Goal: Transaction & Acquisition: Subscribe to service/newsletter

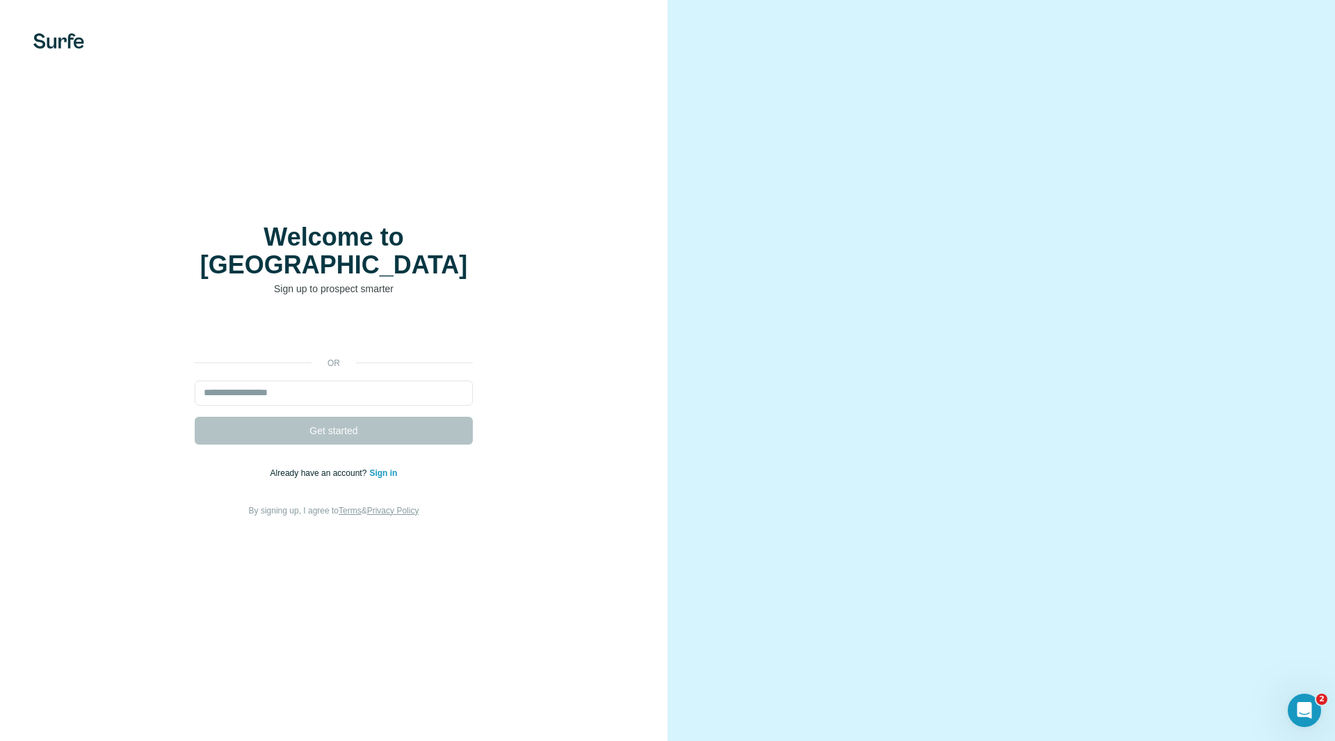
click at [403, 574] on div "Welcome to Surfe Sign up to prospect smarter or Get started Already have an acc…" at bounding box center [334, 370] width 668 height 741
click at [333, 383] on input "email" at bounding box center [334, 392] width 278 height 25
click at [532, 472] on div "or Get started Already have an account? Sign in By signing up, I agree to Terms…" at bounding box center [334, 418] width 612 height 200
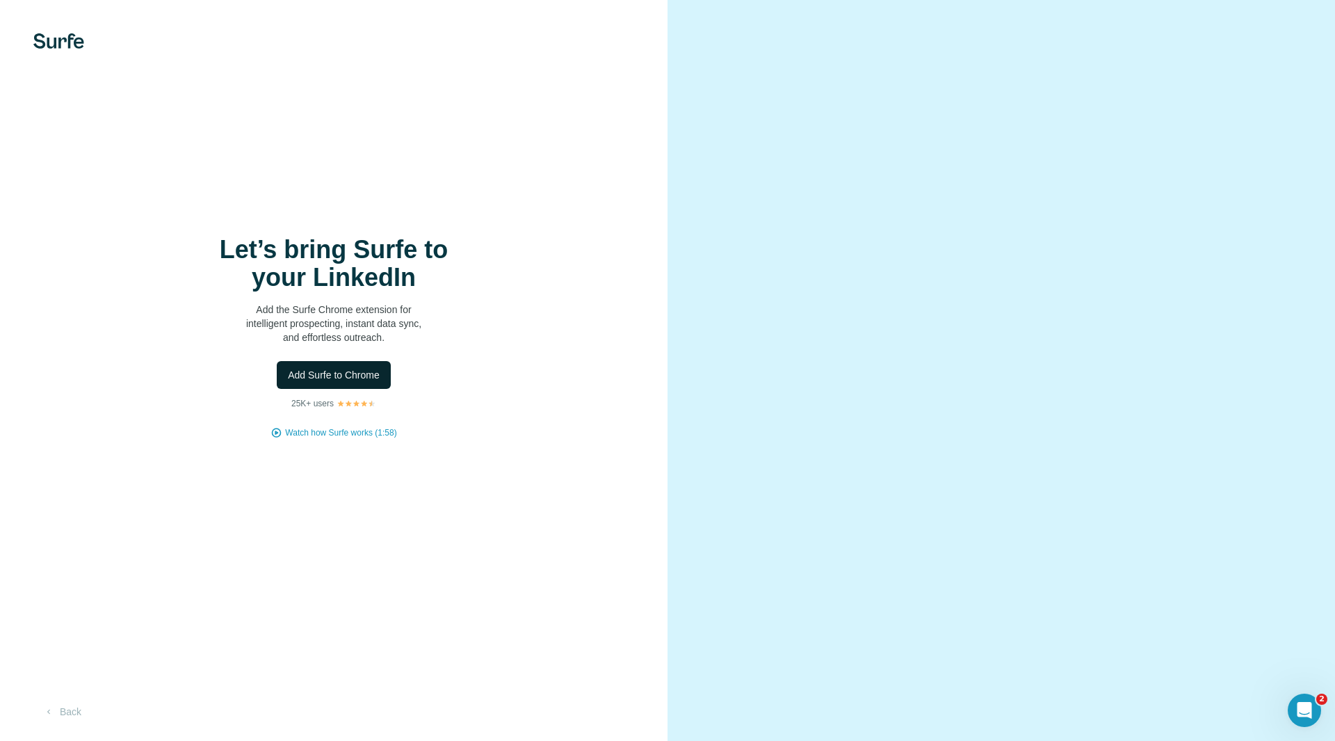
click at [363, 378] on span "Add Surfe to Chrome" at bounding box center [334, 375] width 92 height 14
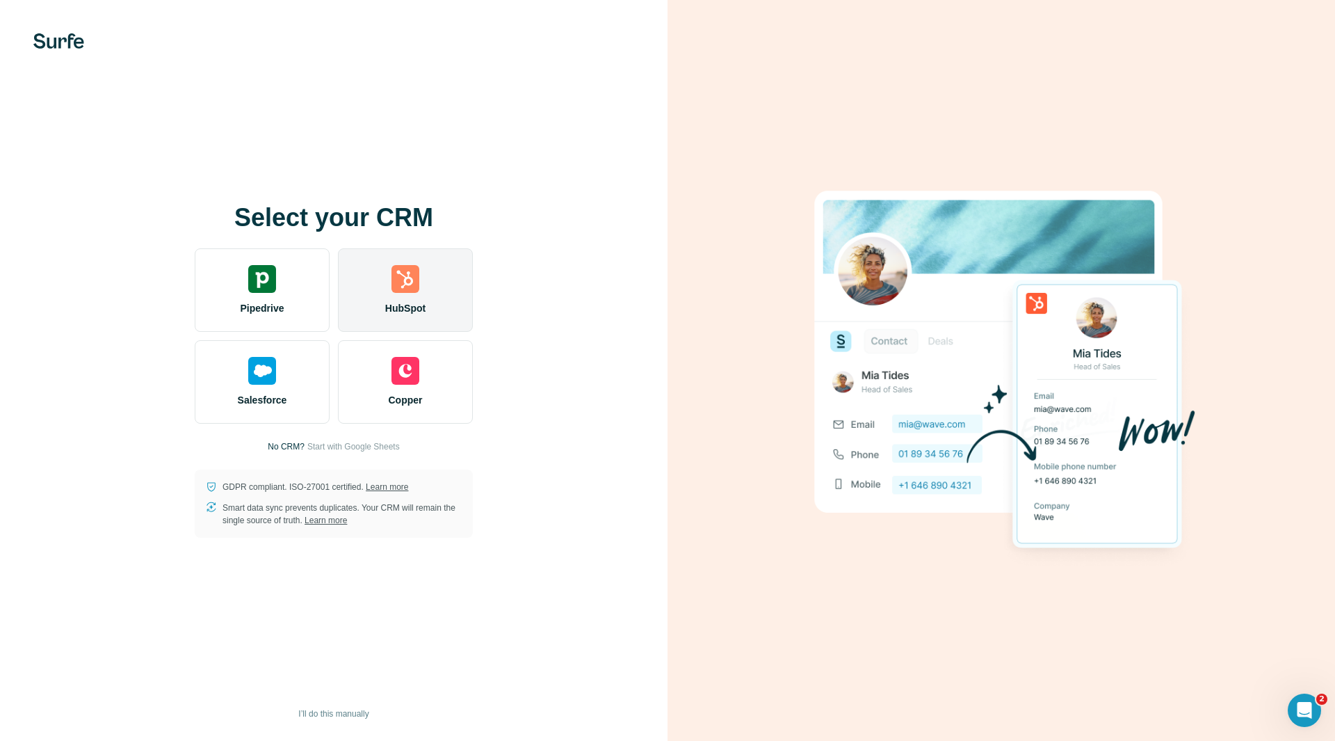
click at [399, 295] on div "HubSpot" at bounding box center [405, 289] width 135 height 83
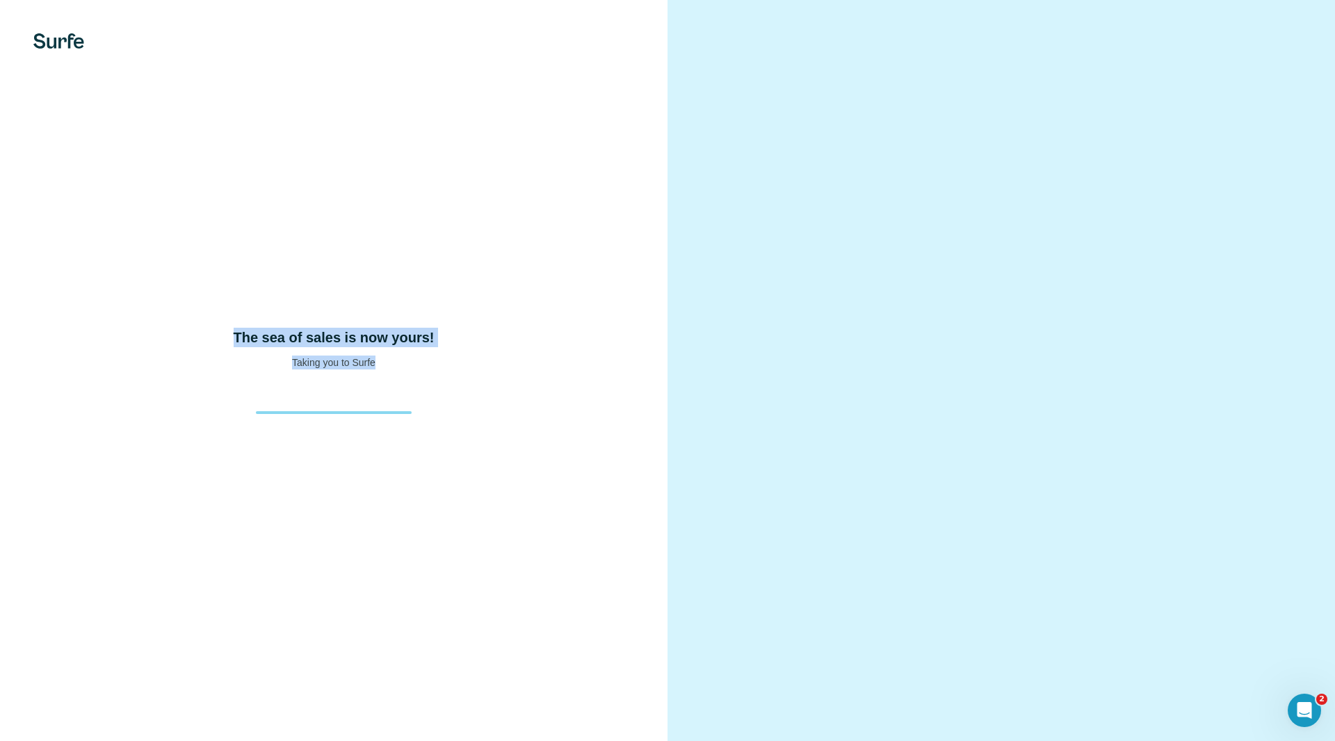
drag, startPoint x: 227, startPoint y: 326, endPoint x: 431, endPoint y: 387, distance: 212.8
click at [431, 387] on div "The sea of sales is now yours! Taking you to Surfe" at bounding box center [334, 370] width 668 height 741
drag, startPoint x: 404, startPoint y: 376, endPoint x: 150, endPoint y: 308, distance: 262.7
click at [152, 309] on div "The sea of sales is now yours! Taking you to Surfe" at bounding box center [334, 370] width 668 height 741
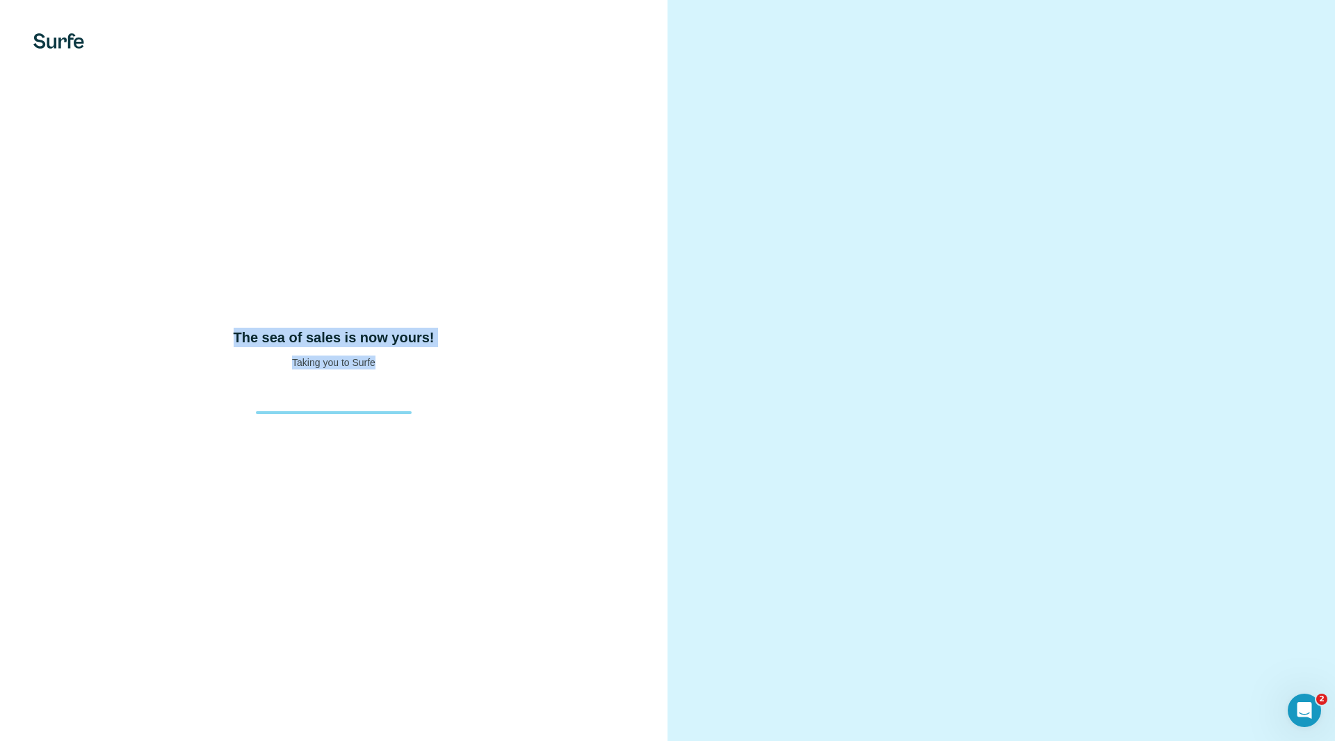
click at [150, 308] on div "The sea of sales is now yours! Taking you to Surfe" at bounding box center [334, 370] width 668 height 741
